Goal: Check status: Check status

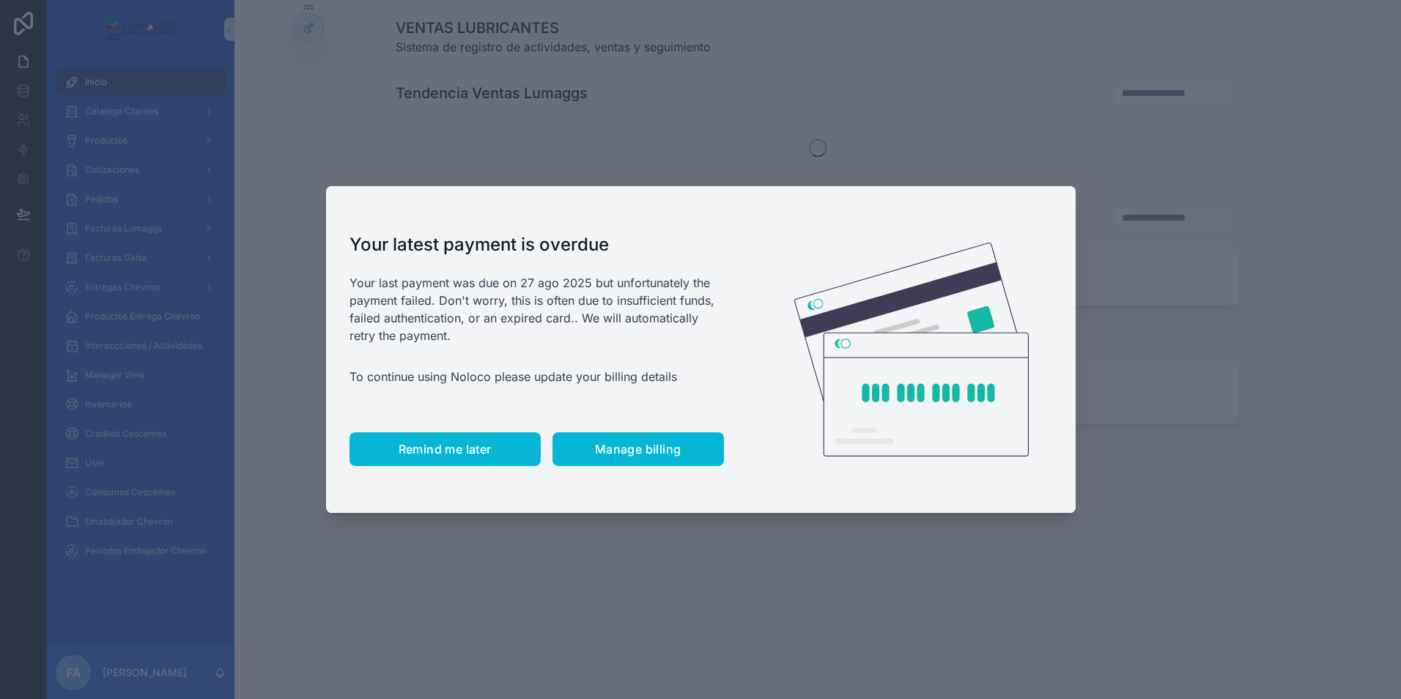
click at [472, 447] on span "Remind me later" at bounding box center [445, 449] width 93 height 15
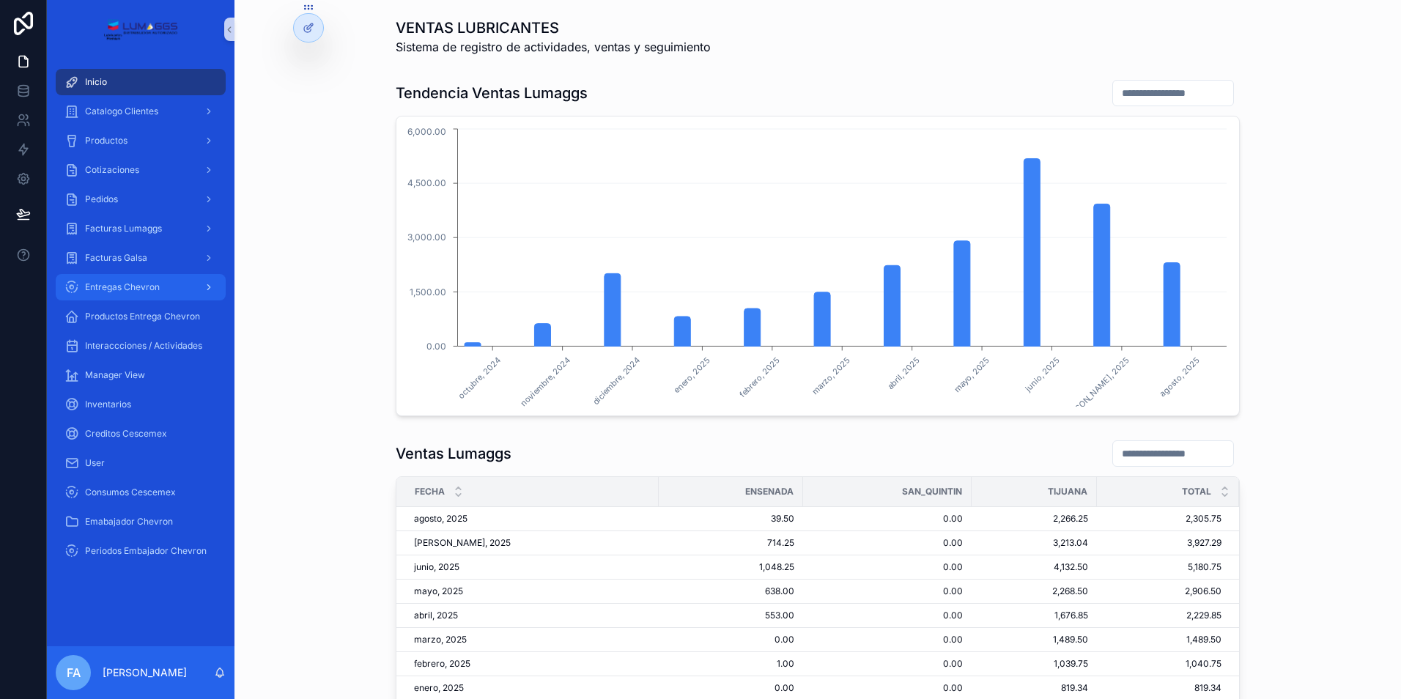
click at [116, 281] on div "Entregas Chevron" at bounding box center [140, 287] width 152 height 23
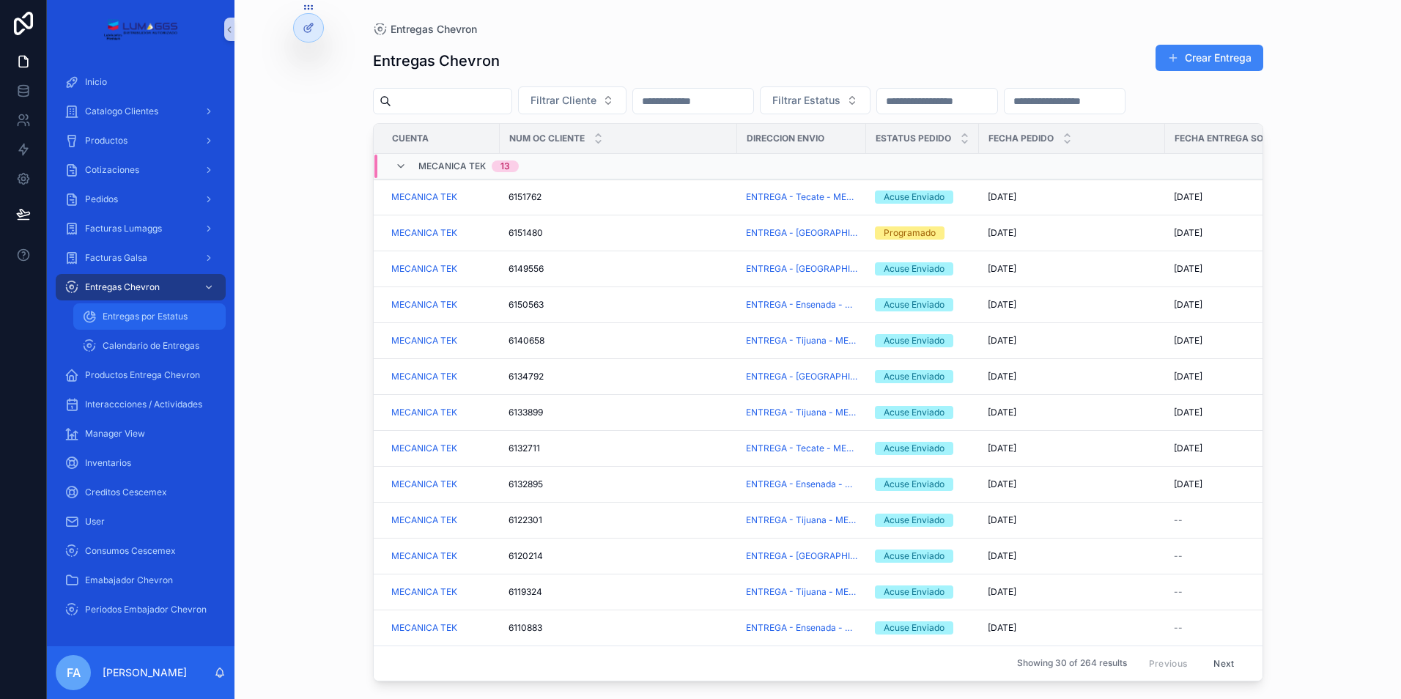
click at [124, 307] on div "Entregas por Estatus" at bounding box center [149, 316] width 135 height 23
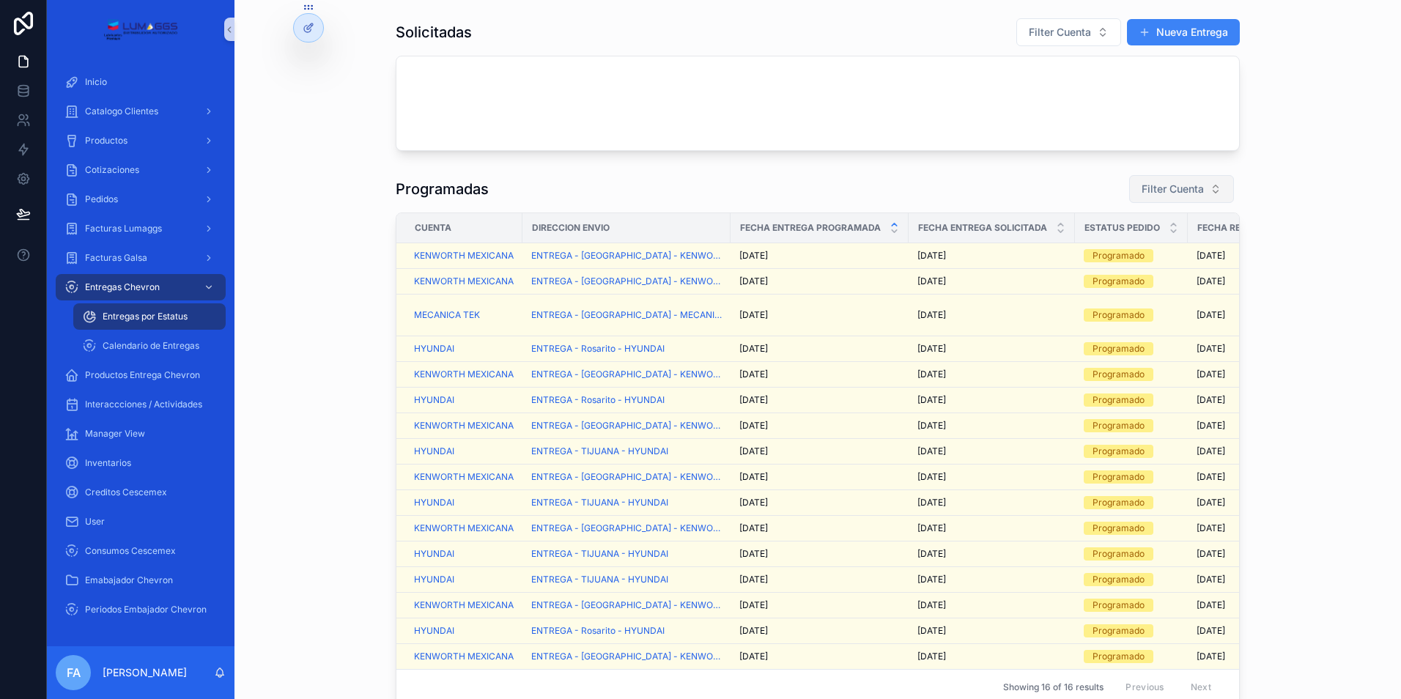
click at [1173, 190] on span "Filter Cuenta" at bounding box center [1173, 189] width 62 height 15
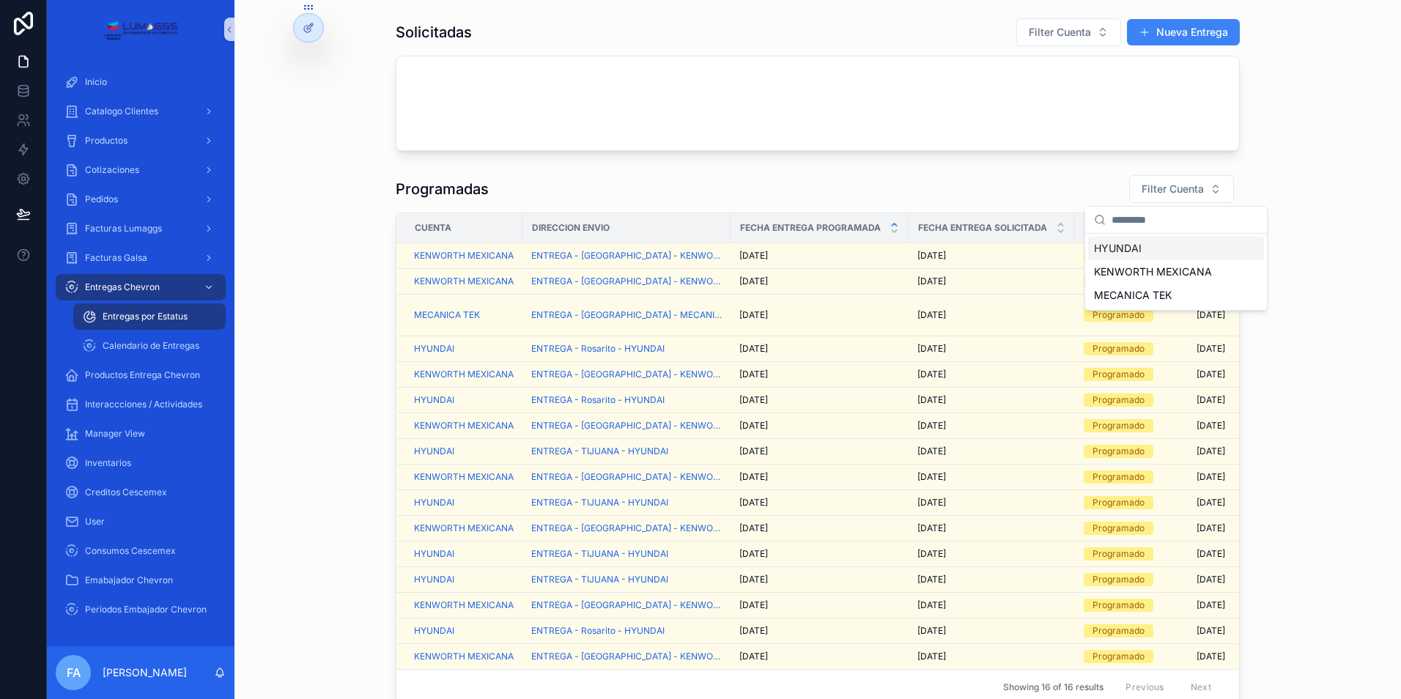
click at [1136, 248] on span "HYUNDAI" at bounding box center [1118, 248] width 48 height 15
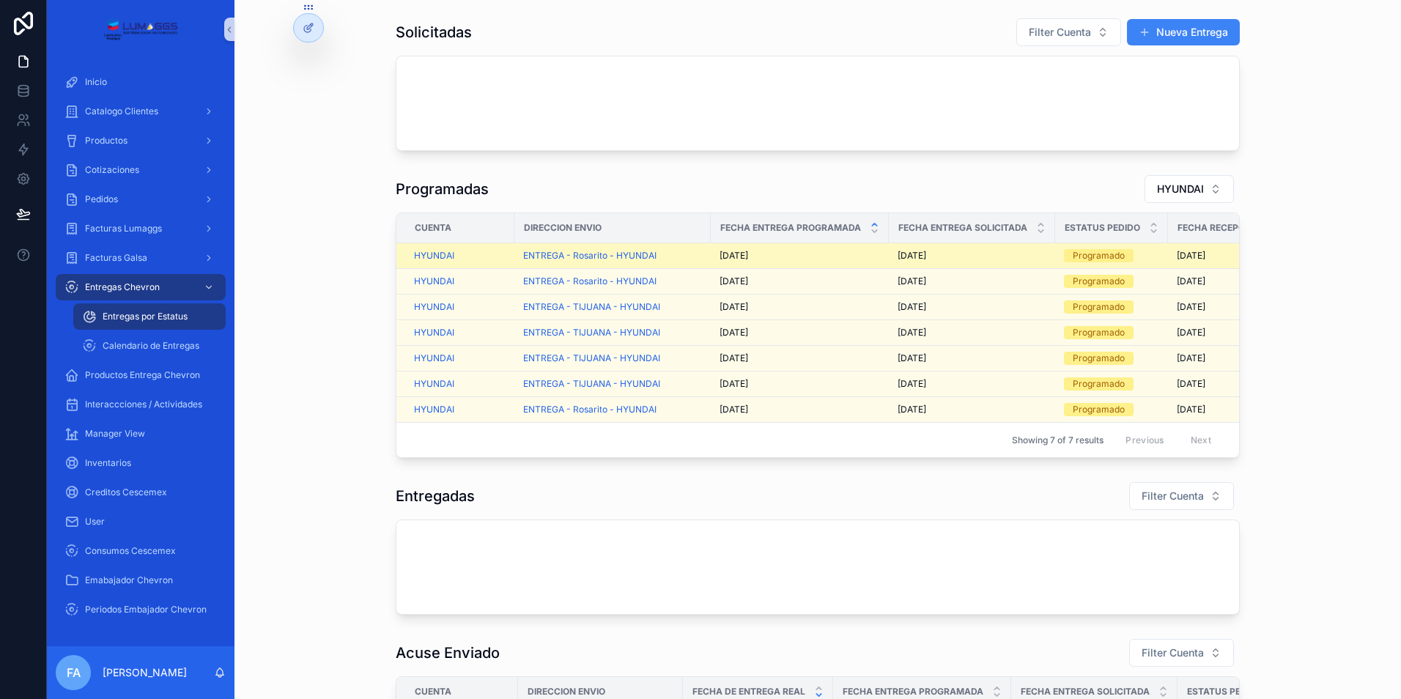
click at [696, 254] on div "ENTREGA - Rosarito - HYUNDAI" at bounding box center [612, 256] width 179 height 12
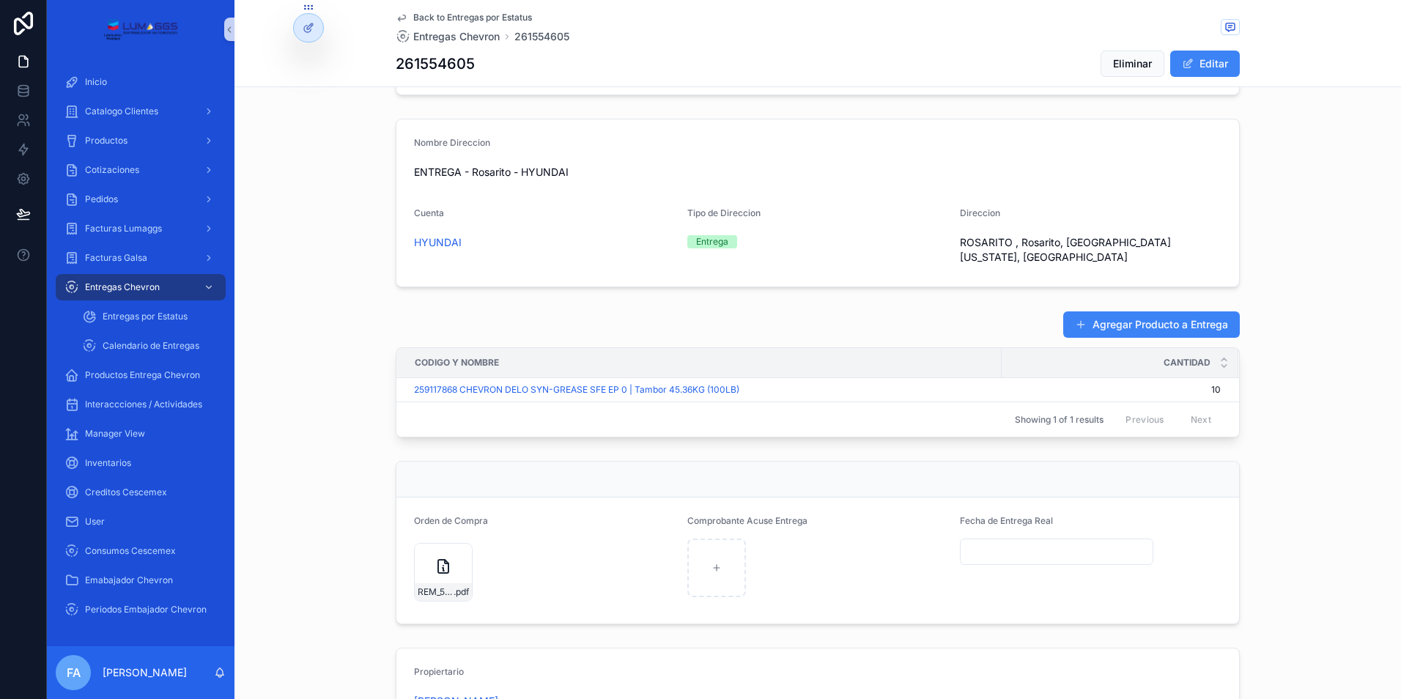
scroll to position [531, 0]
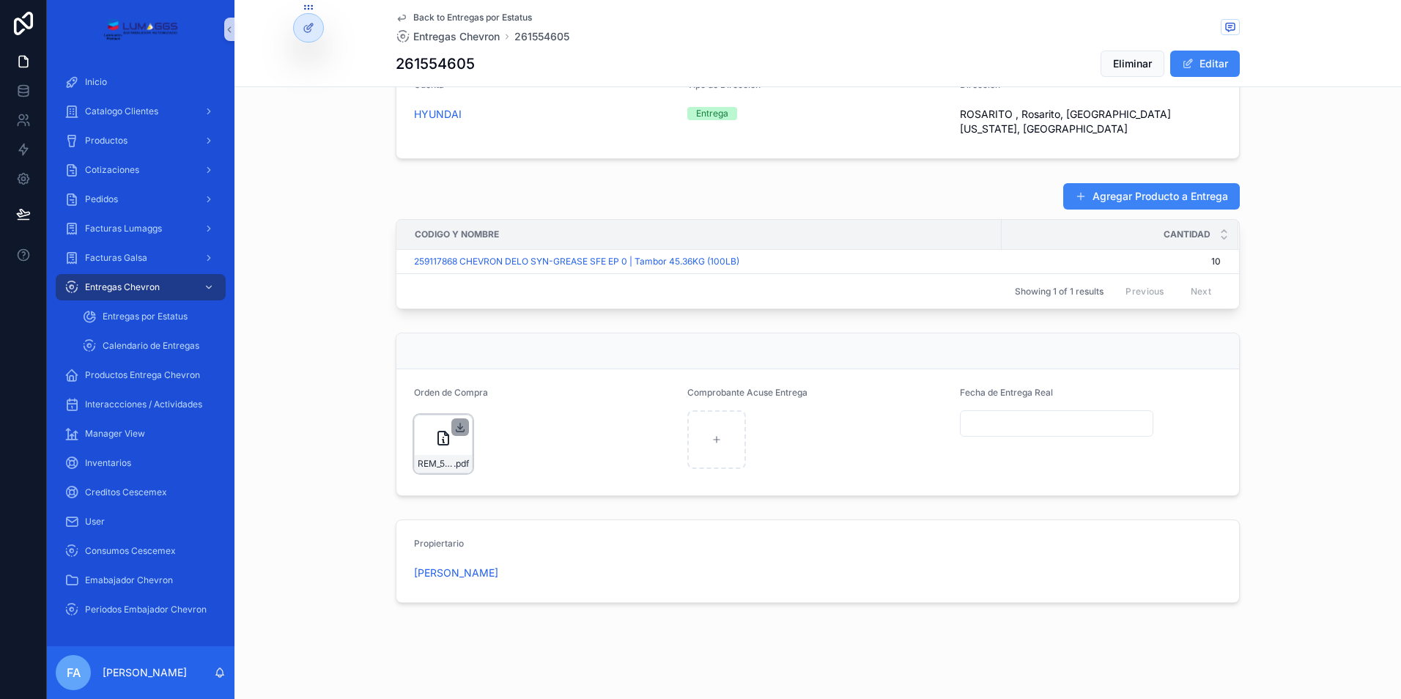
click at [457, 421] on icon "scrollable content" at bounding box center [460, 427] width 12 height 12
